Goal: Task Accomplishment & Management: Manage account settings

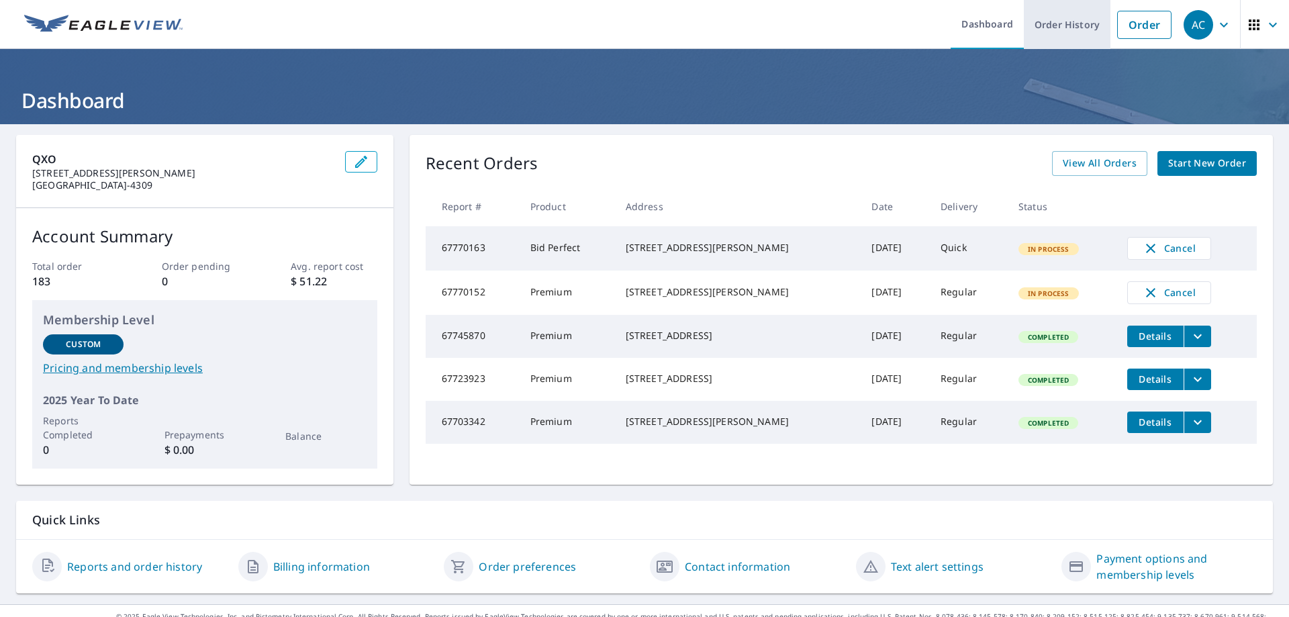
click at [1028, 26] on link "Order History" at bounding box center [1067, 24] width 87 height 49
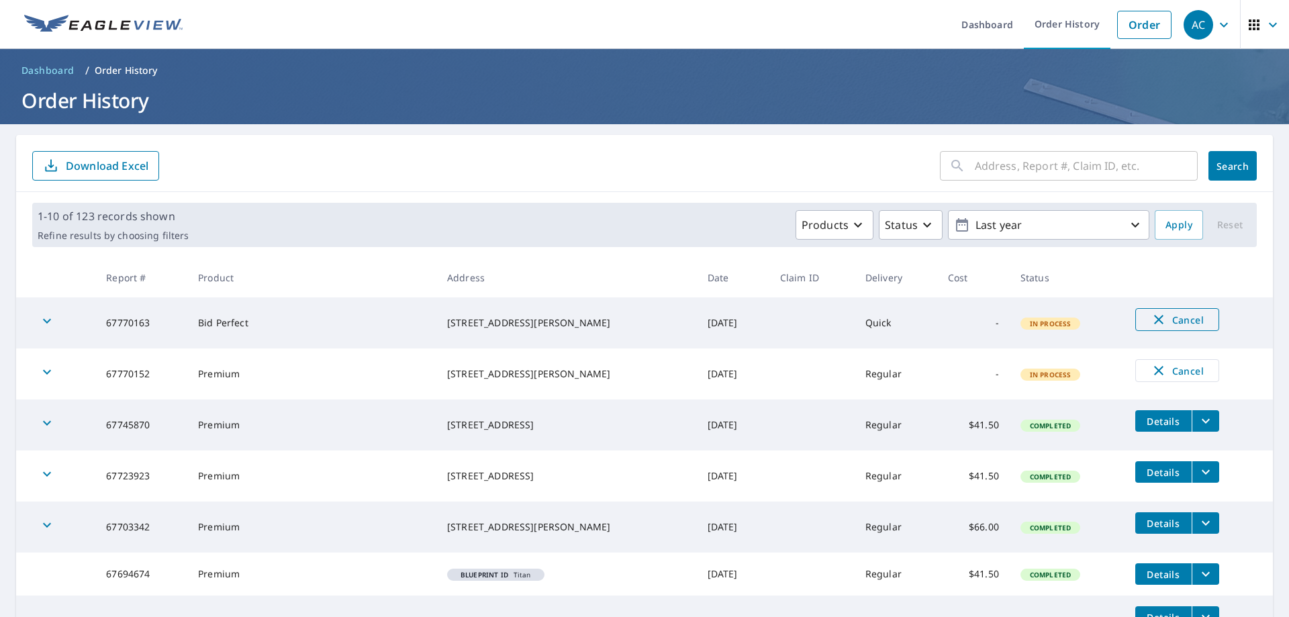
click at [1172, 321] on span "Cancel" at bounding box center [1178, 320] width 56 height 16
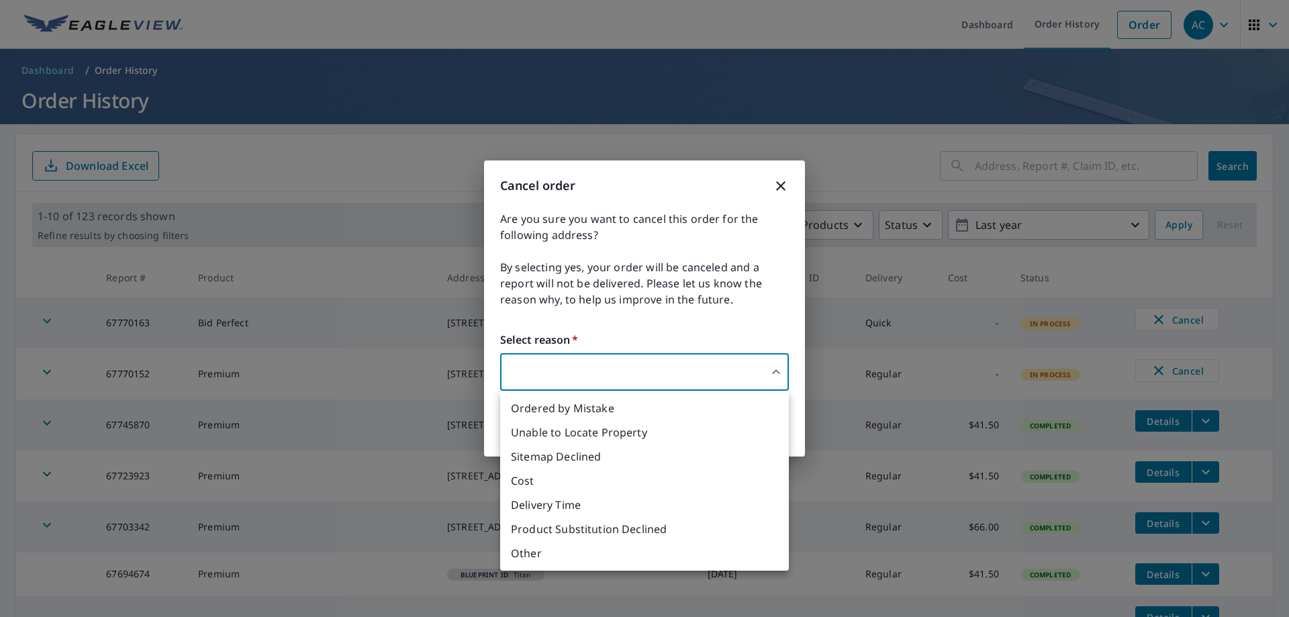
click at [608, 360] on body "AC AC Dashboard Order History Order AC Dashboard / Order History Order History …" at bounding box center [644, 308] width 1289 height 617
click at [590, 410] on li "Ordered by Mistake" at bounding box center [644, 408] width 289 height 24
type input "30"
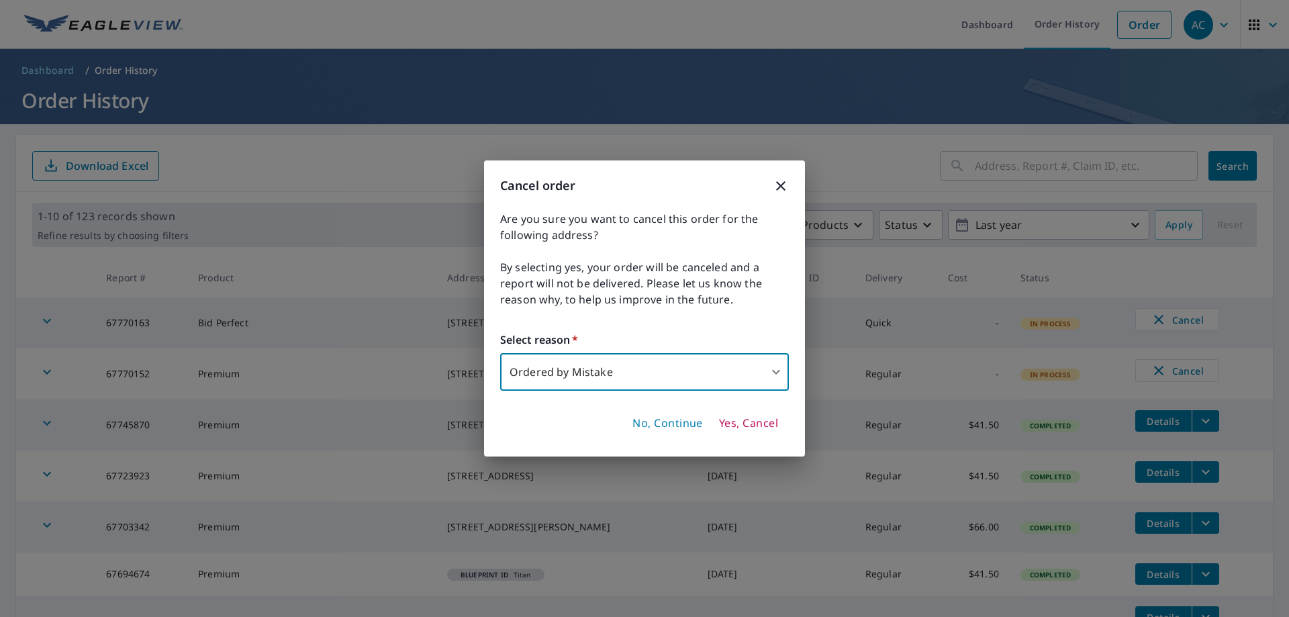
click at [753, 421] on span "Yes, Cancel" at bounding box center [748, 423] width 59 height 15
